Goal: Find contact information: Find contact information

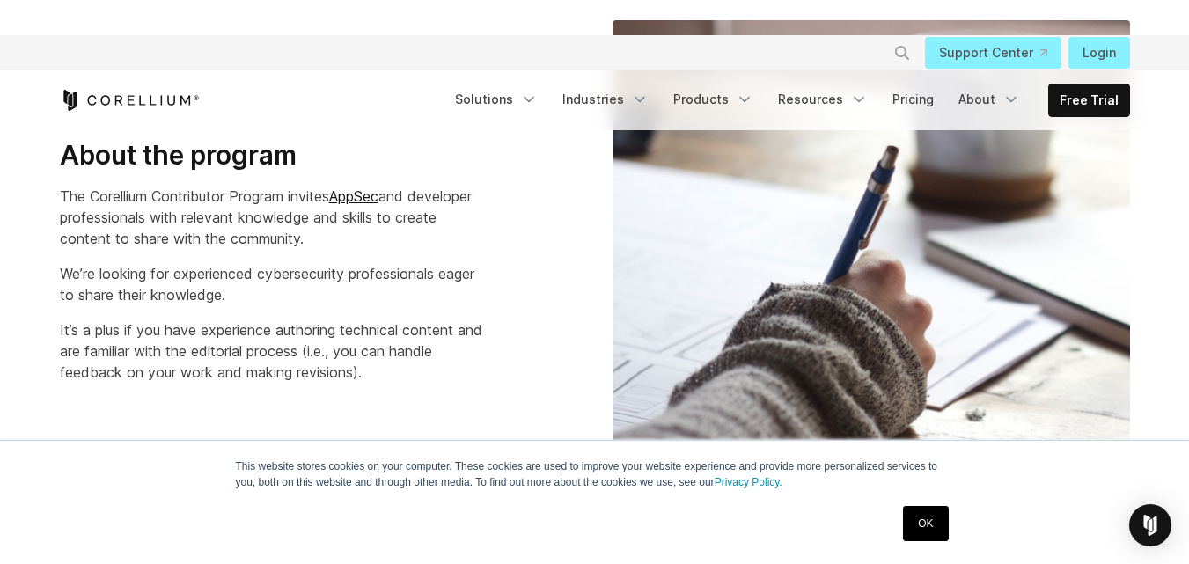
scroll to position [406, 0]
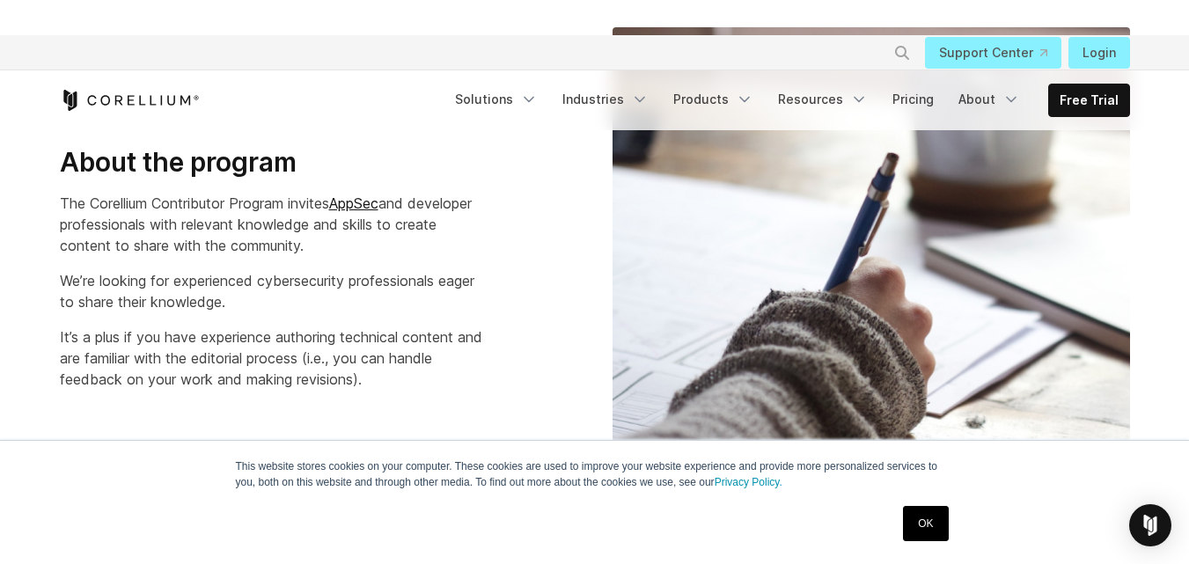
click at [930, 530] on link "OK" at bounding box center [925, 523] width 45 height 35
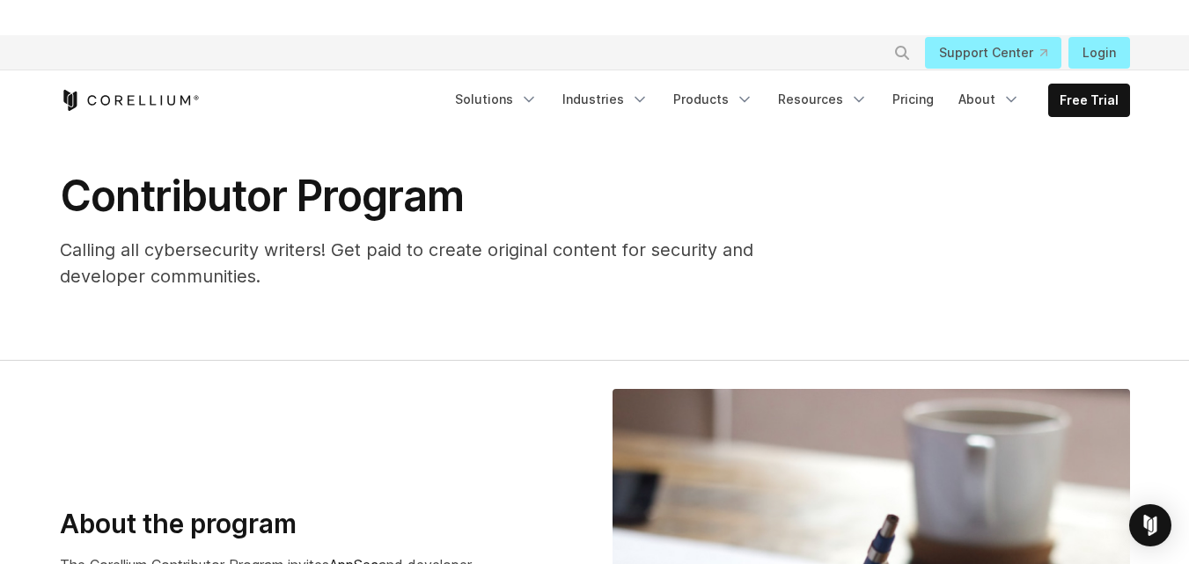
scroll to position [0, 0]
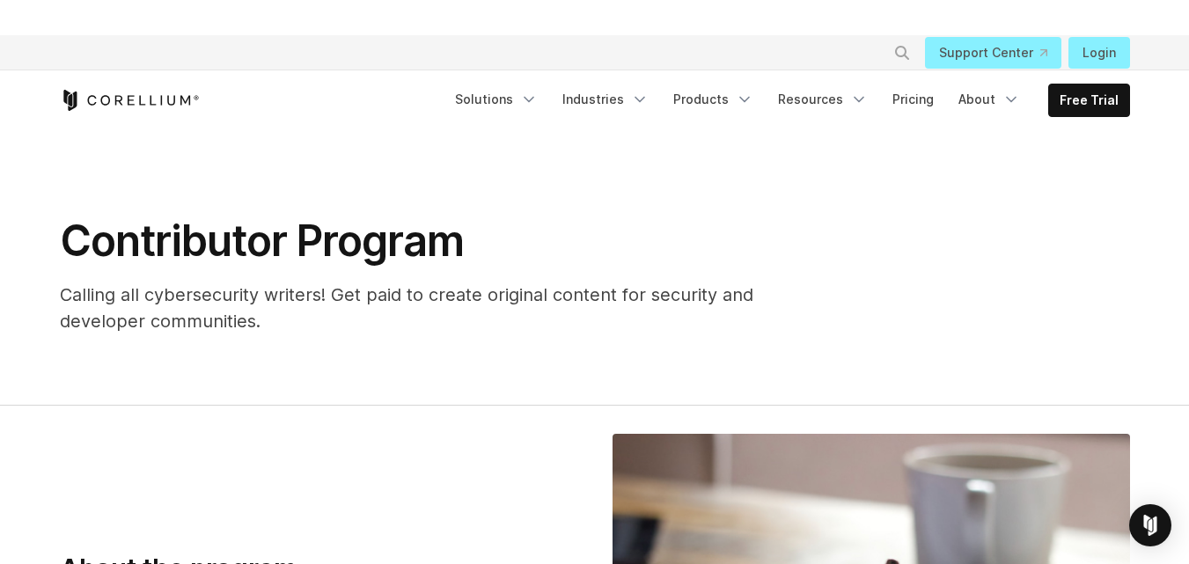
click at [852, 305] on div "Contributor Program Calling all cybersecurity writers! Get paid to create origi…" at bounding box center [509, 275] width 934 height 120
click at [1009, 100] on icon "Navigation Menu" at bounding box center [1011, 100] width 18 height 18
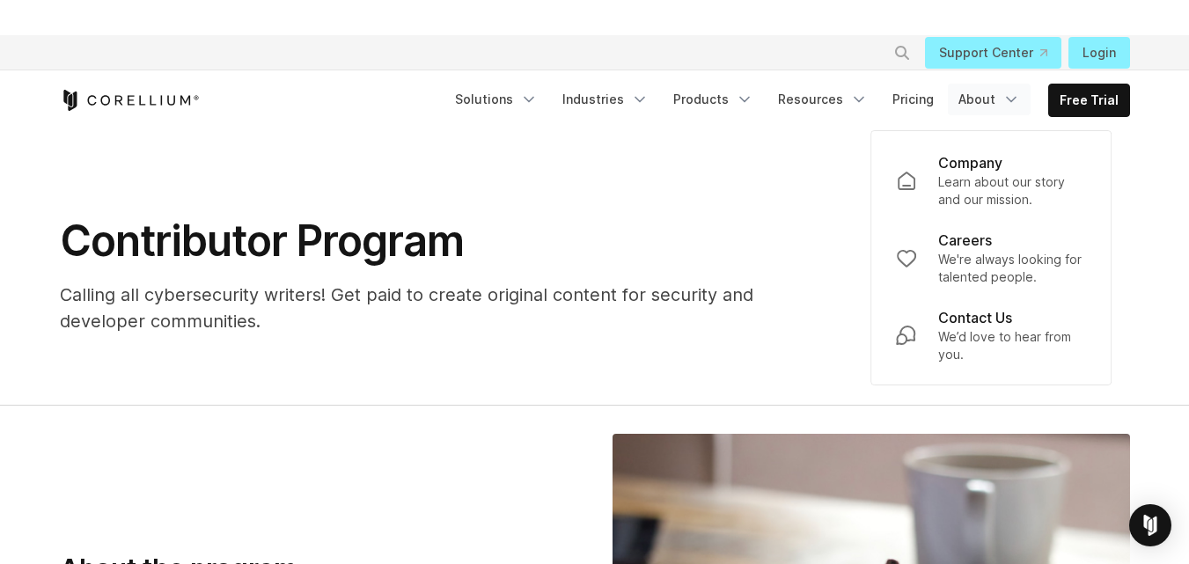
click at [783, 349] on section "Contributor Program Calling all cybersecurity writers! Get paid to create origi…" at bounding box center [594, 267] width 1189 height 275
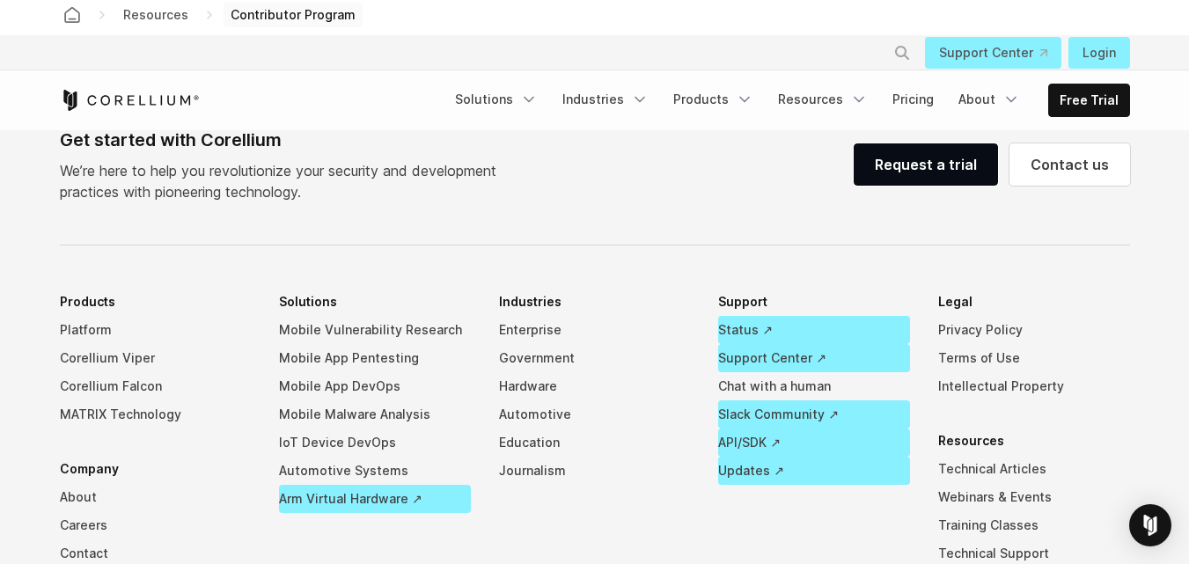
scroll to position [3664, 0]
click at [1100, 170] on link "Contact us" at bounding box center [1069, 165] width 121 height 42
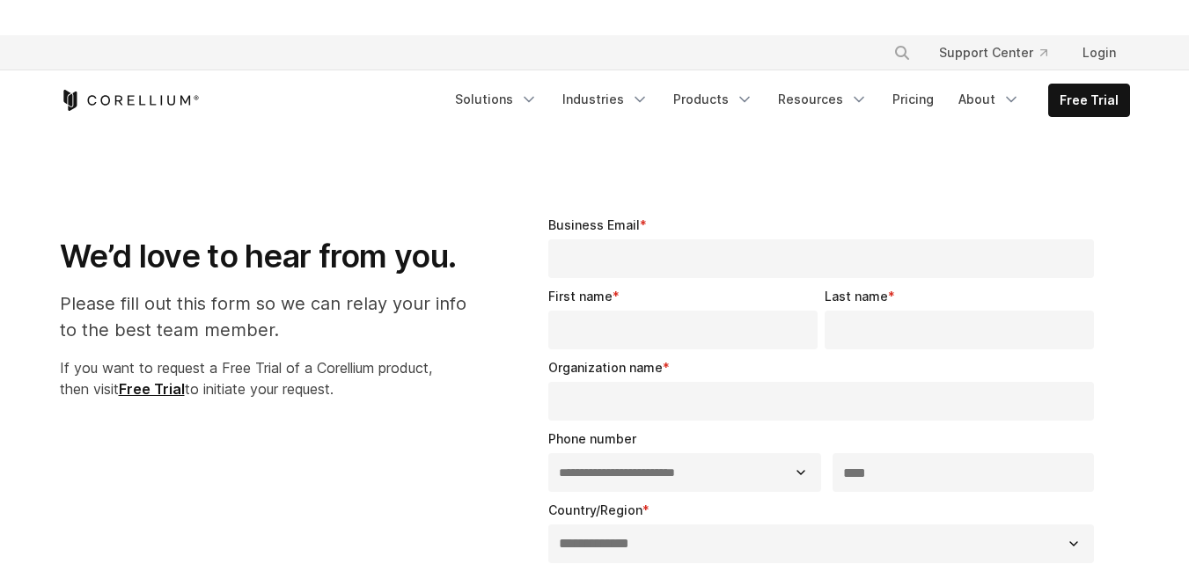
select select "**"
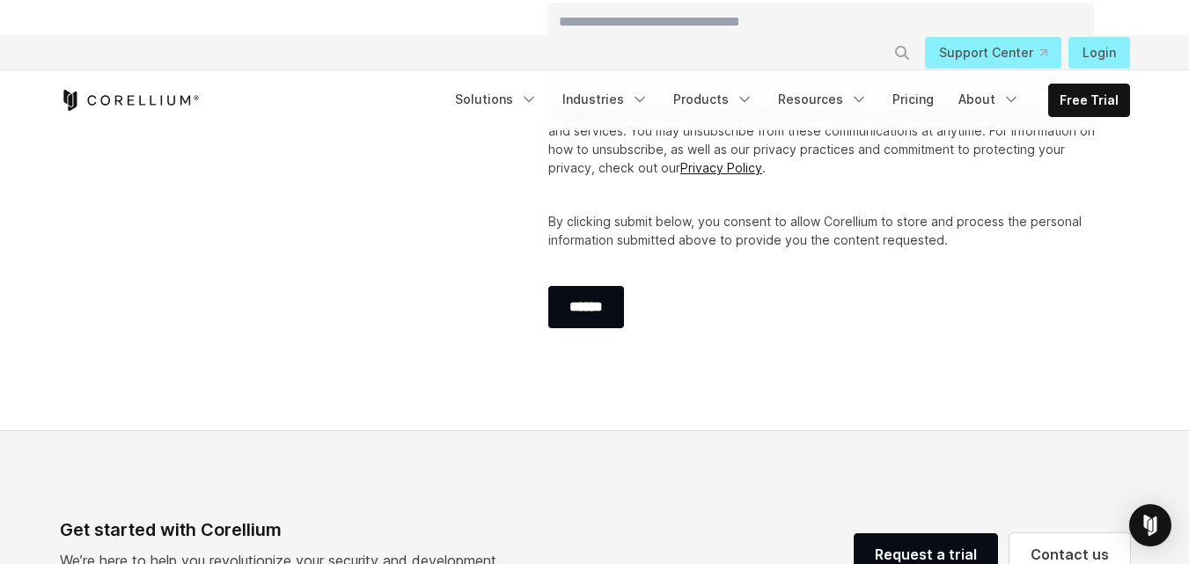
scroll to position [877, 0]
click at [744, 172] on link "Privacy Policy" at bounding box center [721, 168] width 82 height 15
